Goal: Information Seeking & Learning: Learn about a topic

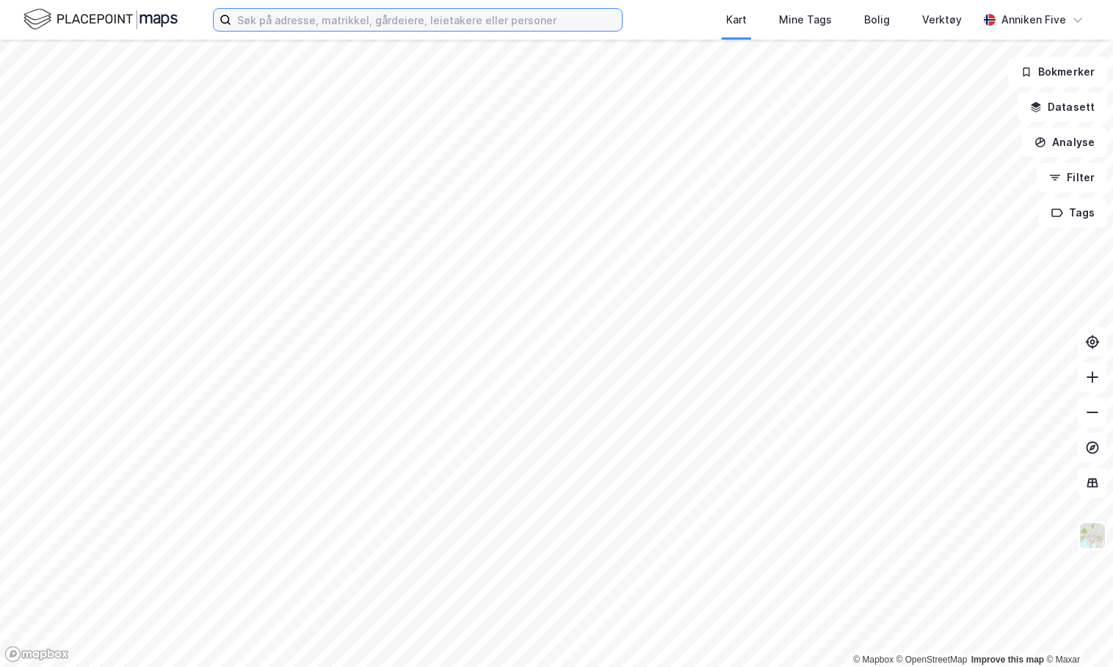
click at [386, 27] on input at bounding box center [426, 20] width 390 height 22
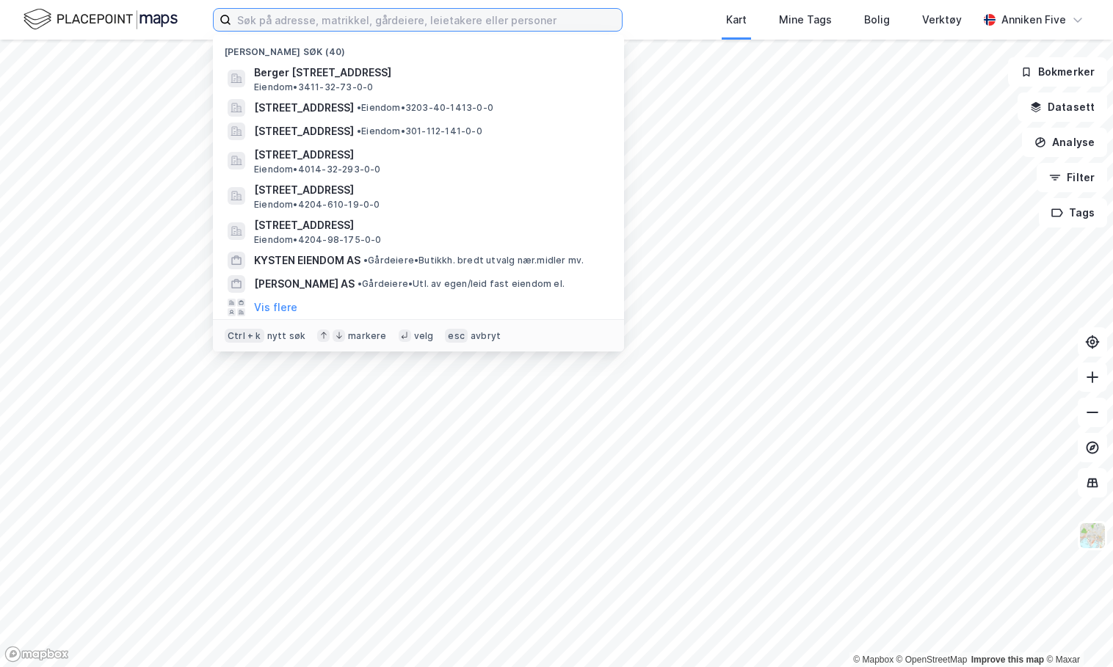
paste input "[STREET_ADDRESS]"
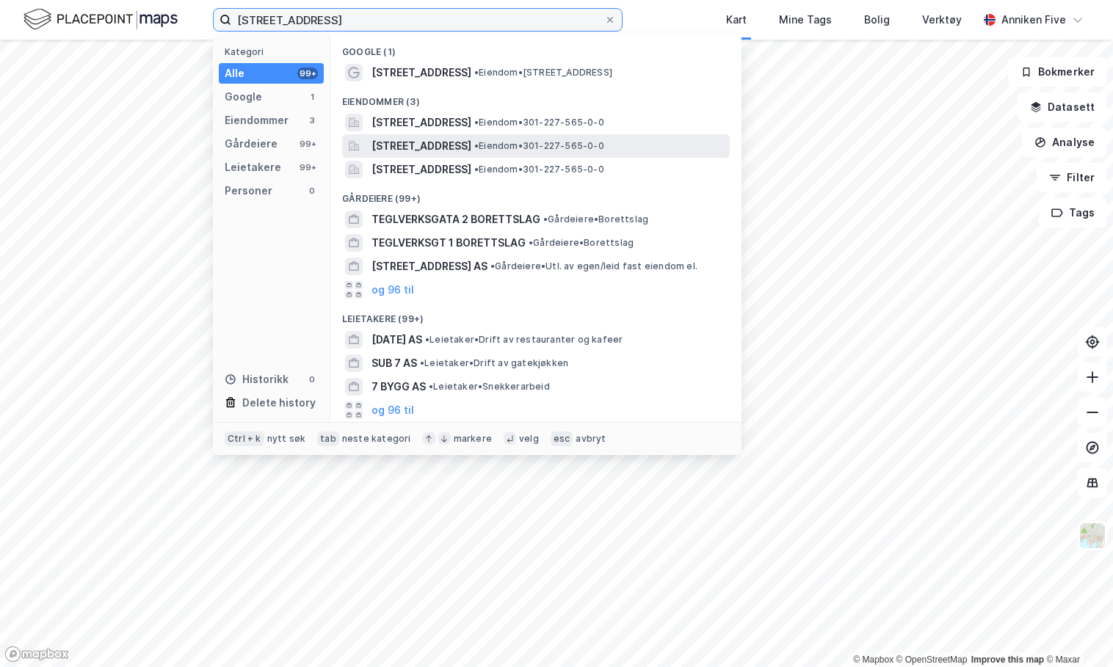
type input "[STREET_ADDRESS]"
click at [419, 137] on span "[STREET_ADDRESS]" at bounding box center [421, 146] width 100 height 18
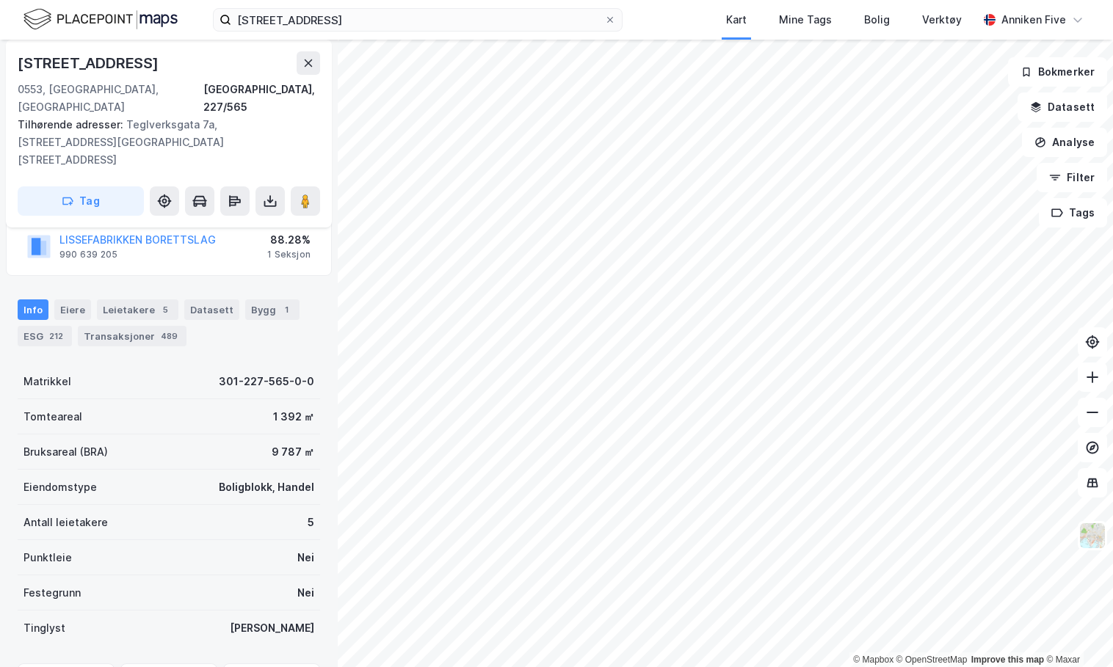
scroll to position [220, 0]
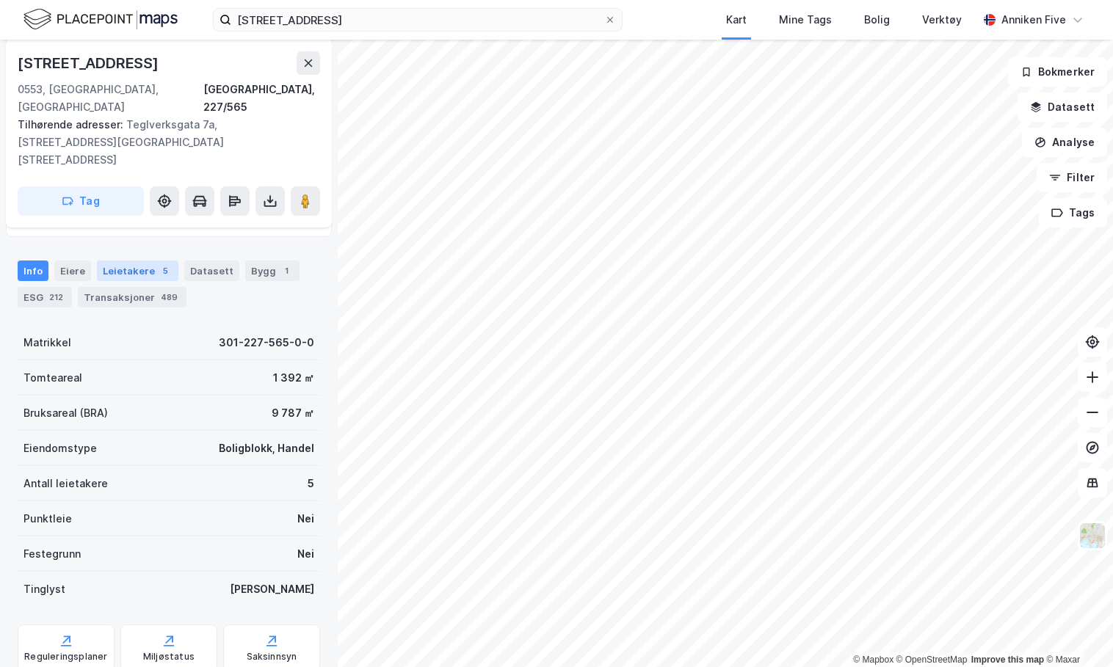
click at [161, 264] on div "5" at bounding box center [165, 271] width 15 height 15
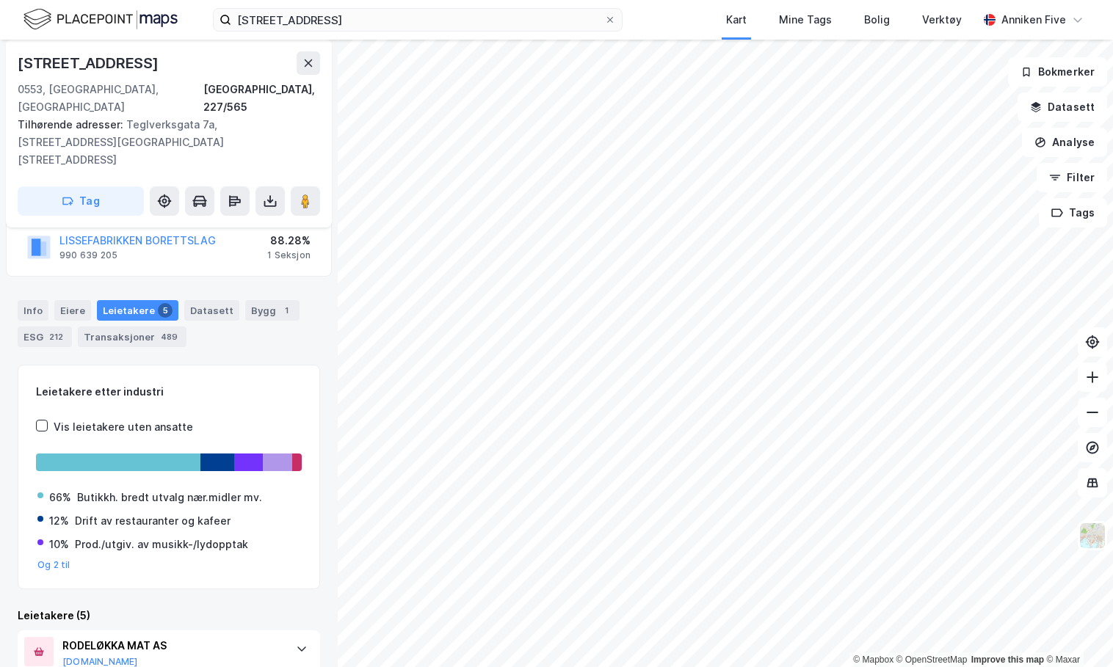
scroll to position [156, 0]
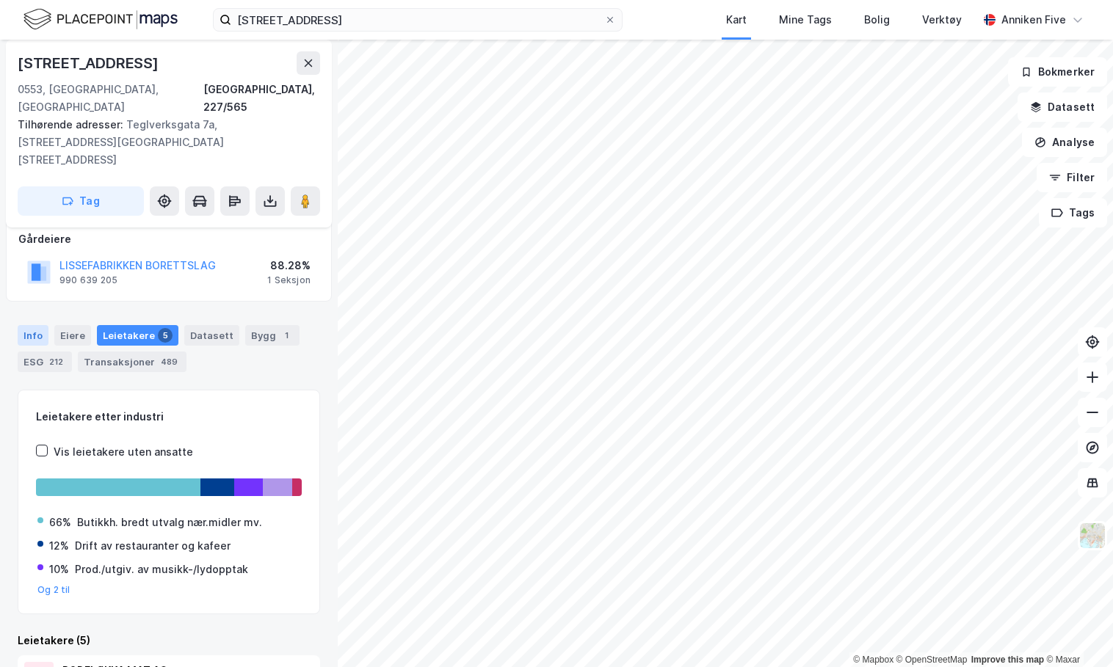
click at [32, 325] on div "Info" at bounding box center [33, 335] width 31 height 21
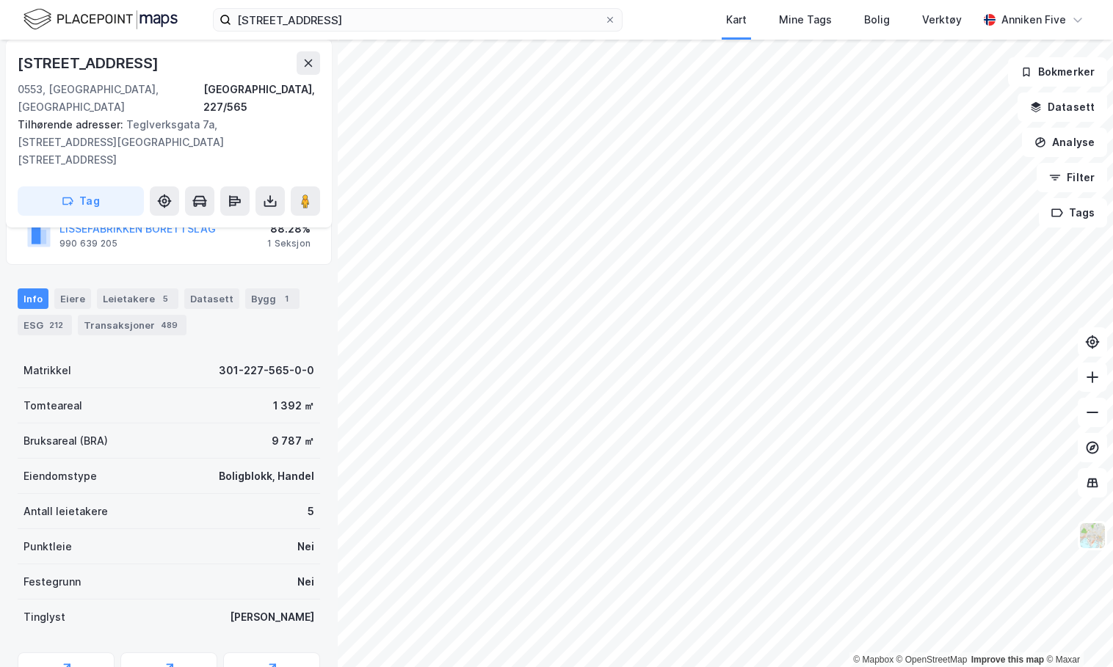
scroll to position [156, 0]
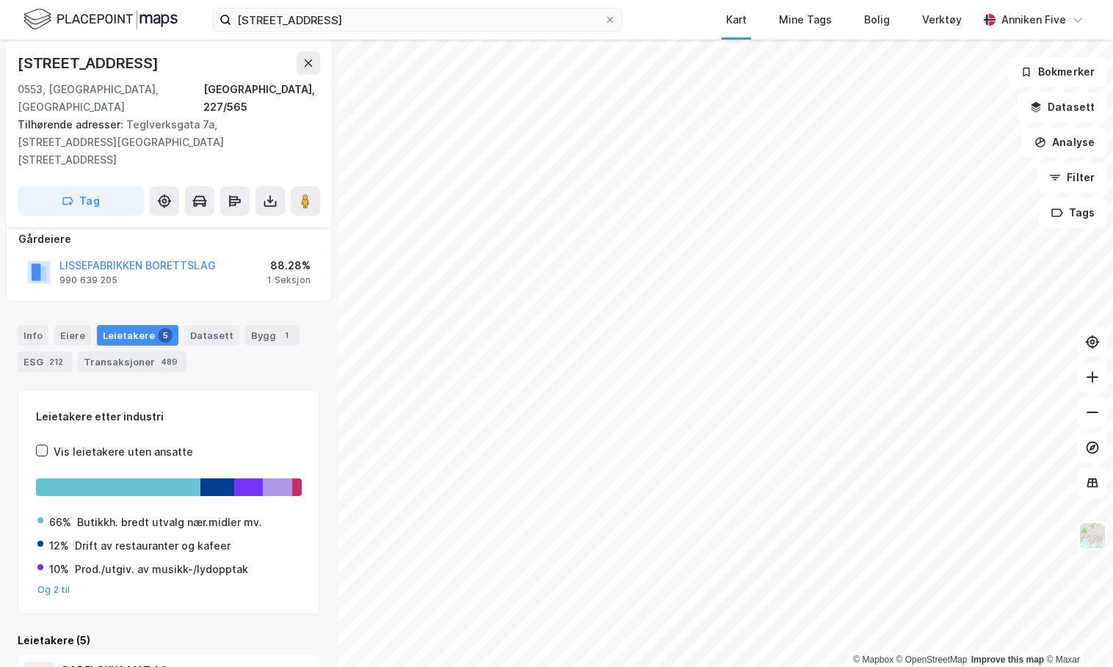
scroll to position [156, 0]
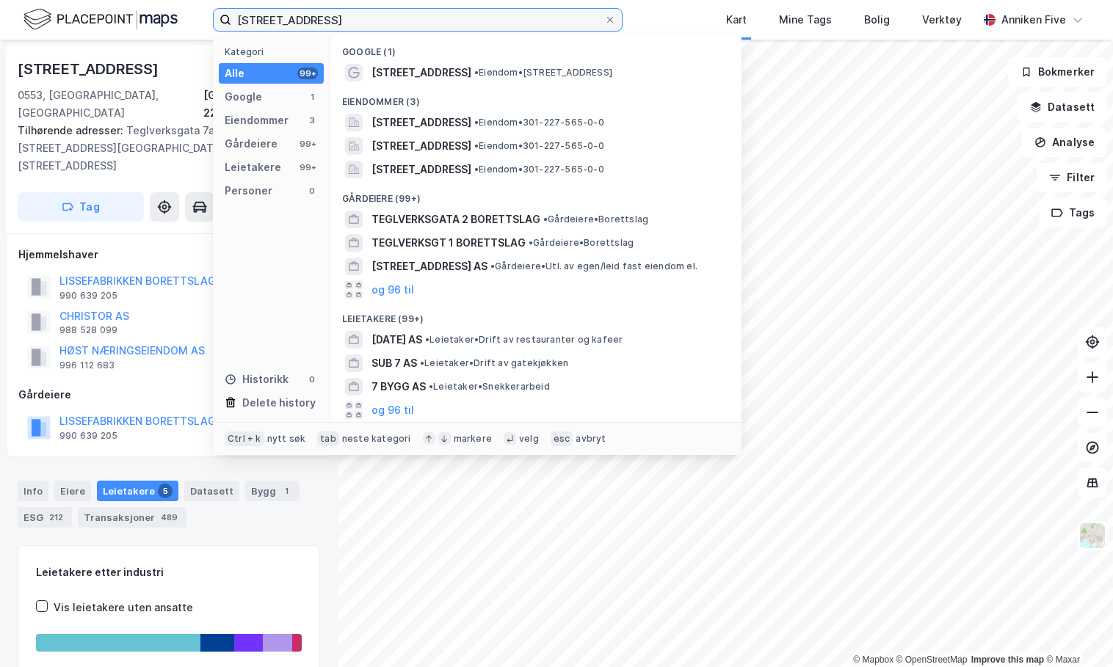
drag, startPoint x: 362, startPoint y: 22, endPoint x: 218, endPoint y: 27, distance: 144.0
click at [218, 27] on label "[STREET_ADDRESS]" at bounding box center [418, 19] width 410 height 23
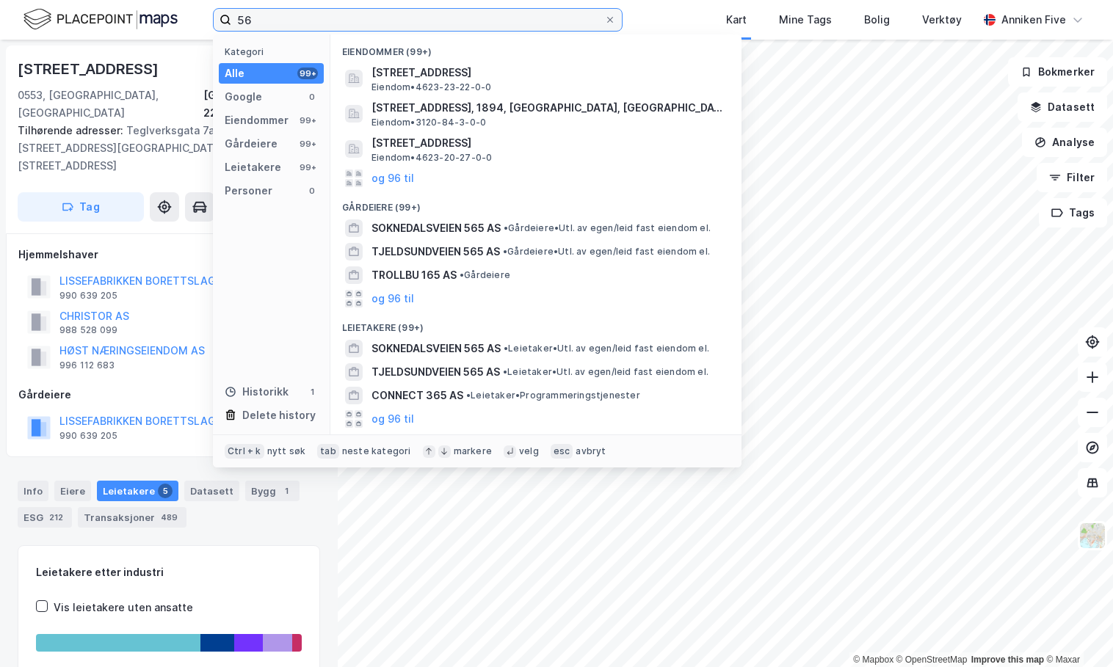
type input "5"
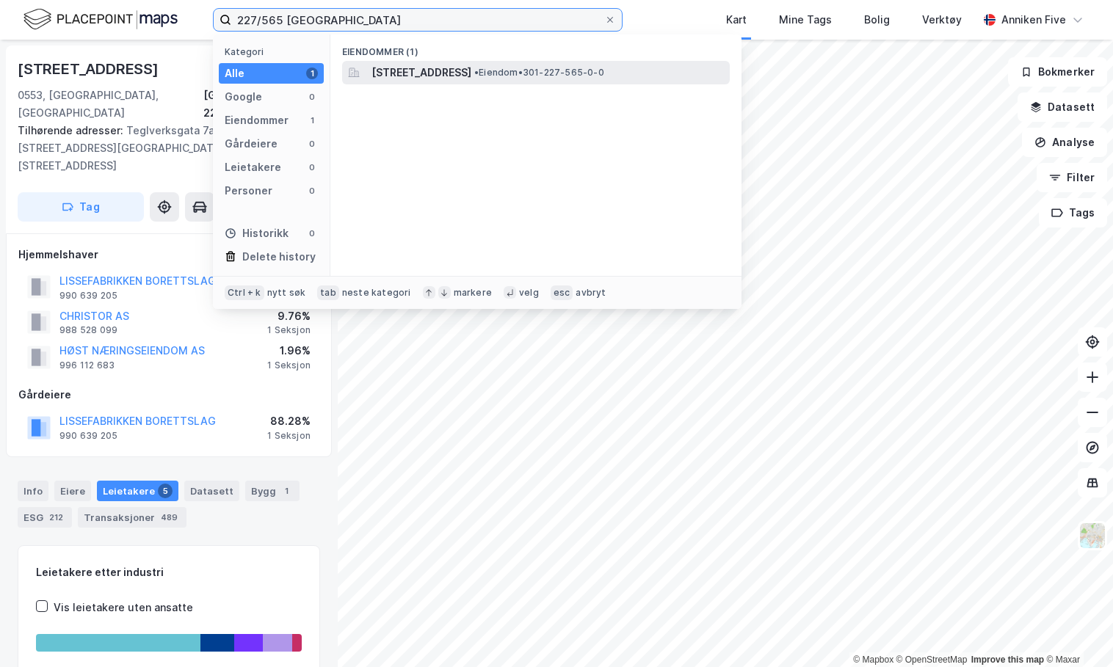
type input "227/565 [GEOGRAPHIC_DATA]"
click at [448, 71] on span "[STREET_ADDRESS]" at bounding box center [421, 73] width 100 height 18
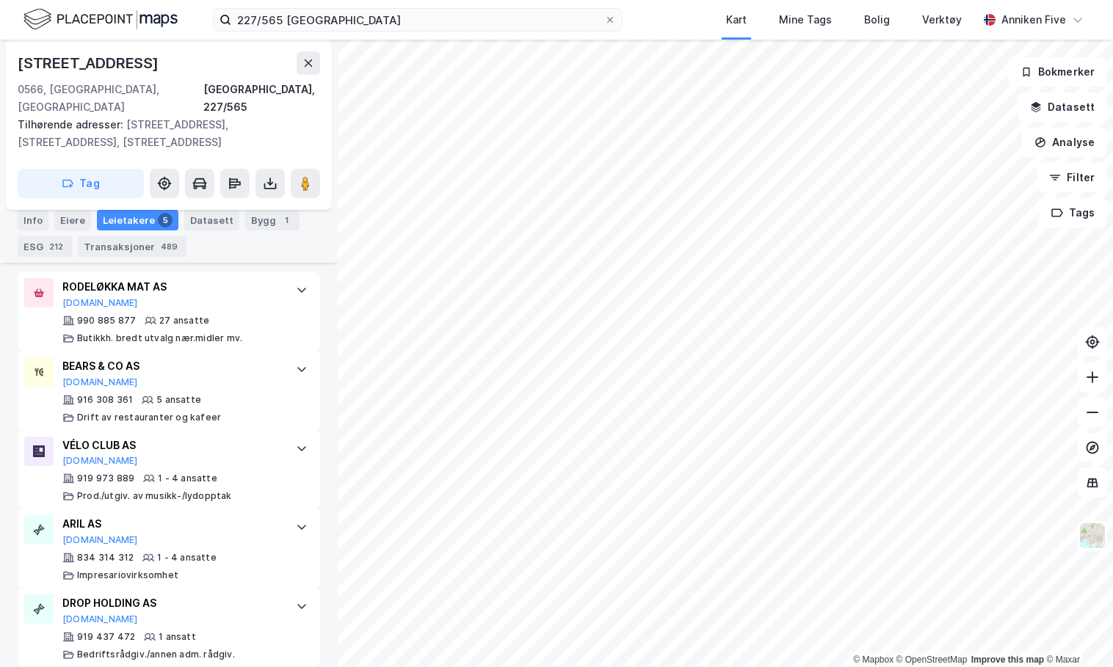
scroll to position [523, 0]
